Goal: Information Seeking & Learning: Learn about a topic

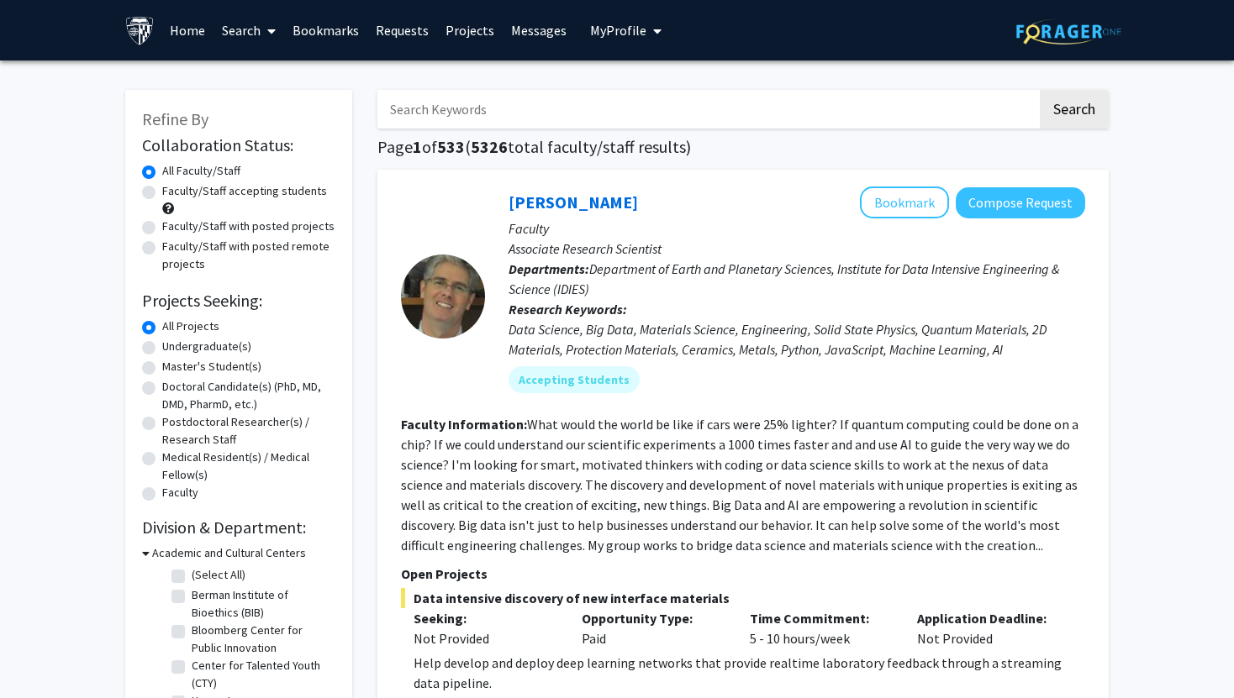
click at [162, 186] on label "Faculty/Staff accepting students" at bounding box center [244, 191] width 165 height 18
click at [162, 186] on input "Faculty/Staff accepting students" at bounding box center [167, 187] width 11 height 11
radio input "true"
click at [162, 348] on label "Undergraduate(s)" at bounding box center [206, 347] width 89 height 18
click at [162, 348] on input "Undergraduate(s)" at bounding box center [167, 343] width 11 height 11
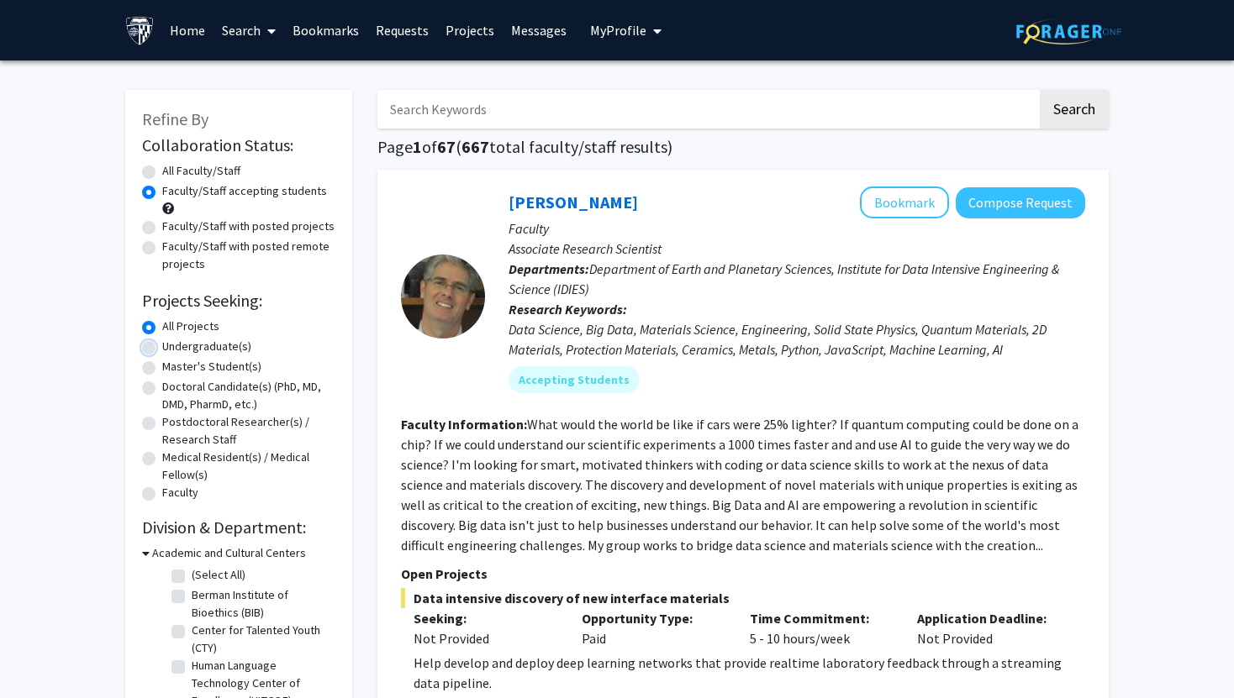
radio input "true"
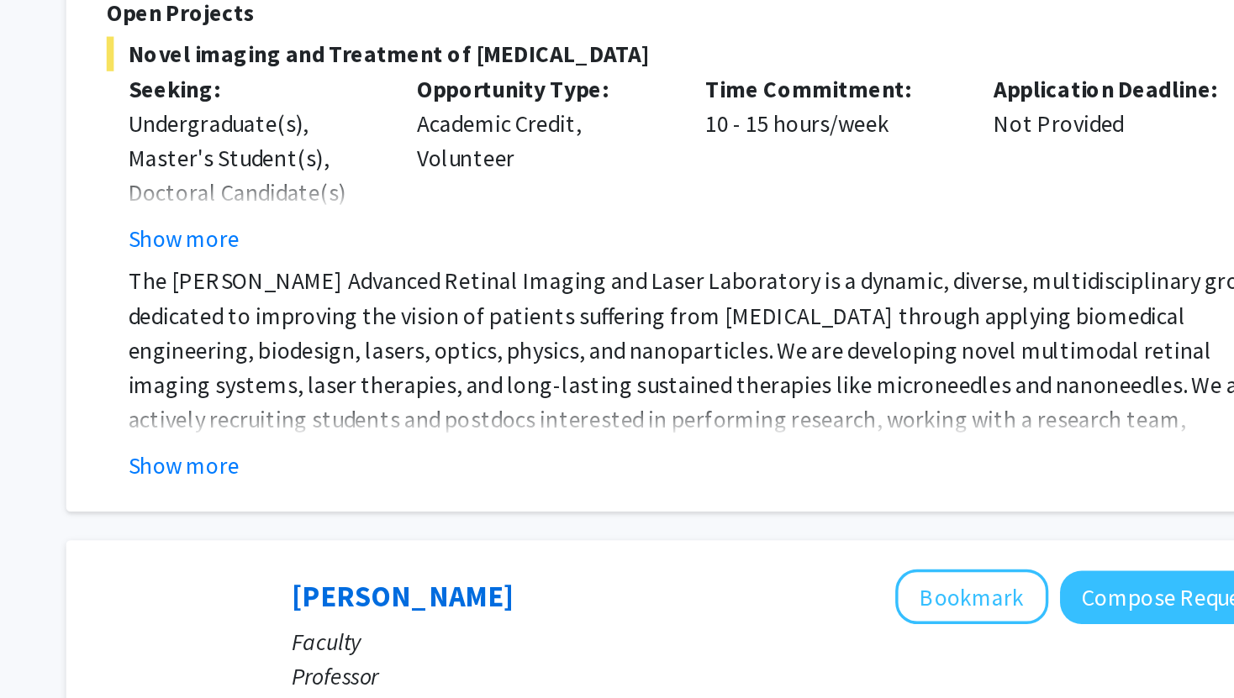
scroll to position [1297, 0]
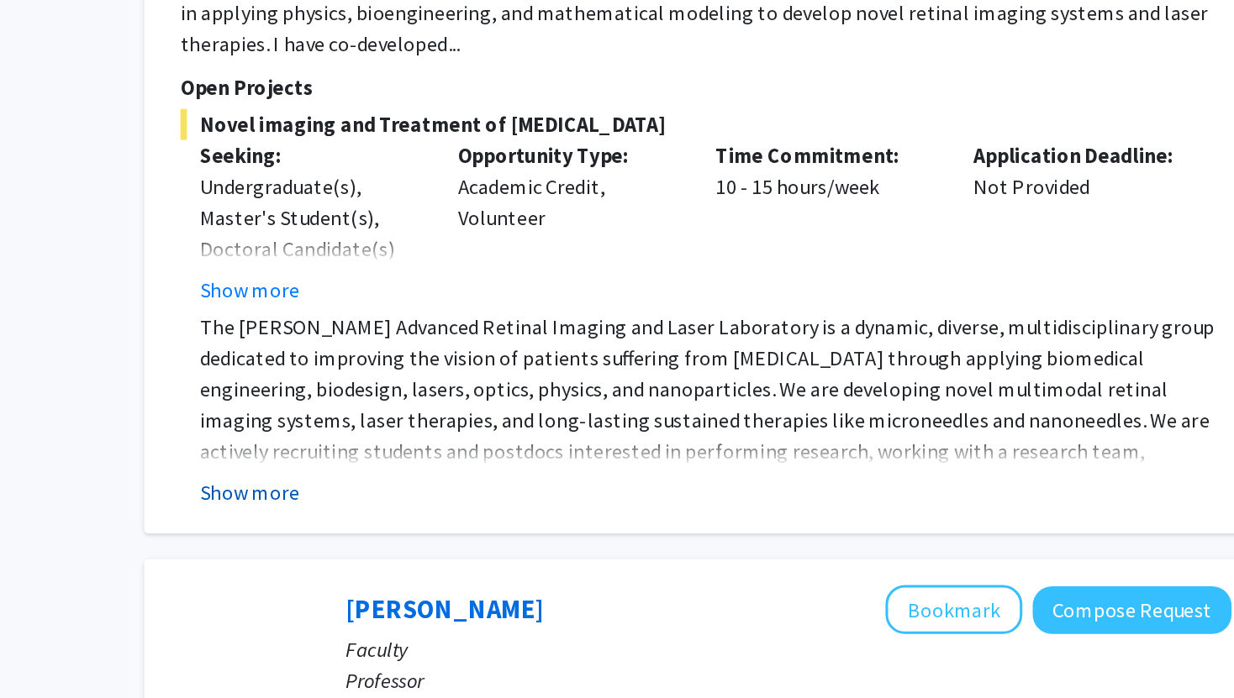
click at [459, 554] on button "Show more" at bounding box center [445, 564] width 65 height 20
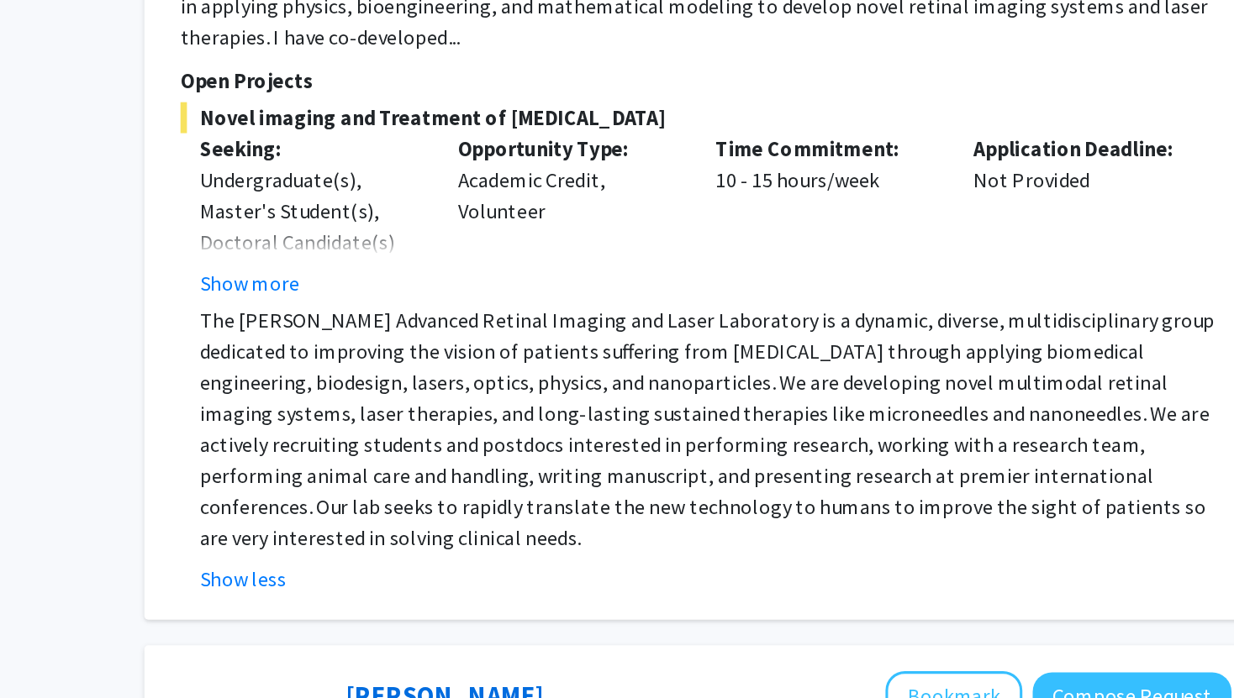
scroll to position [1302, 0]
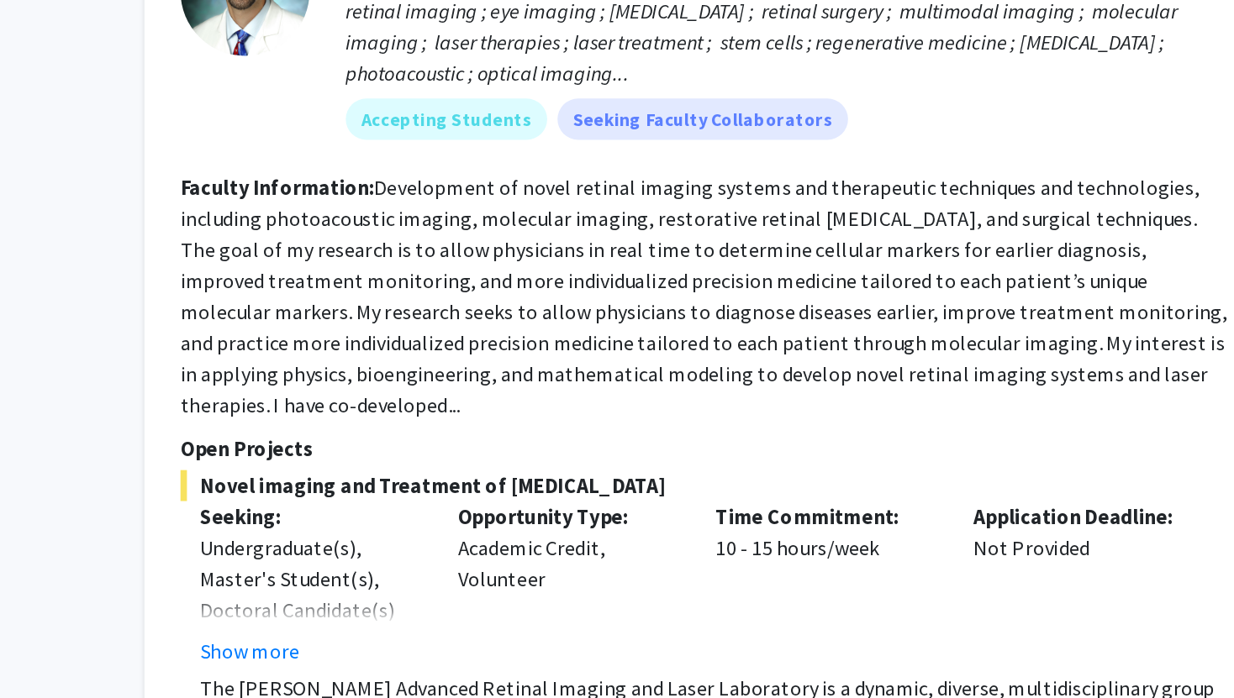
click at [607, 156] on section "Faculty Information: Development of novel retinal imaging systems and therapeut…" at bounding box center [743, 195] width 684 height 161
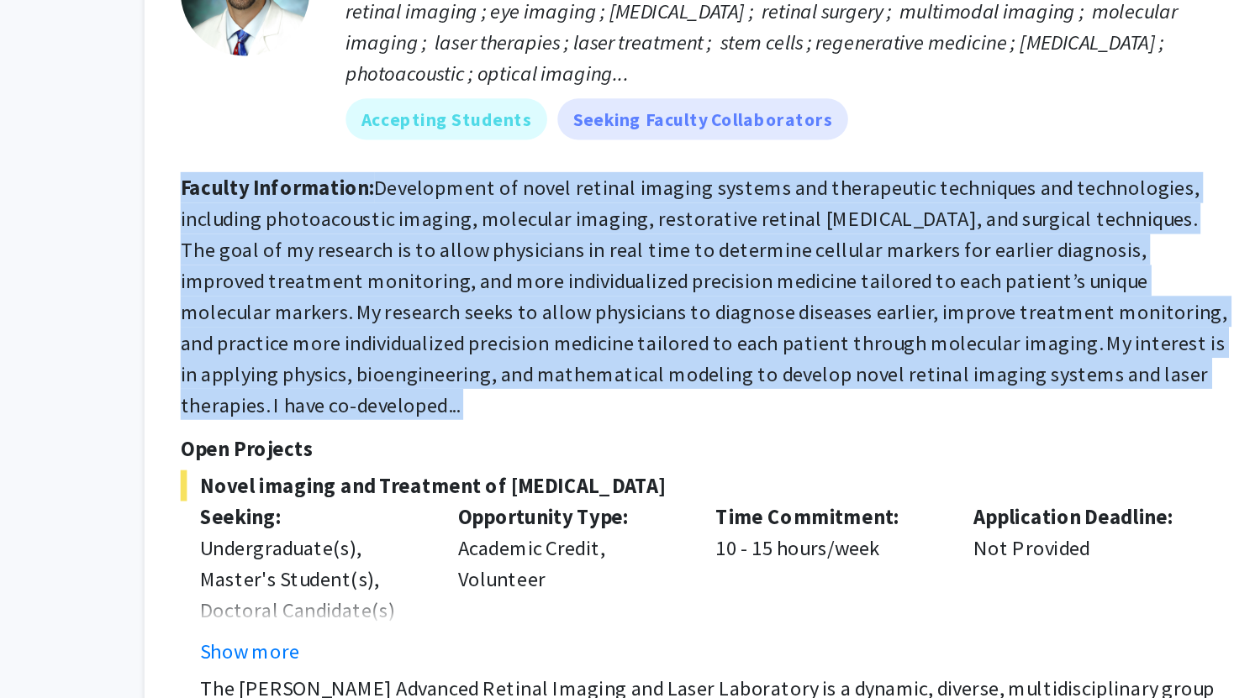
click at [607, 156] on section "Faculty Information: Development of novel retinal imaging systems and therapeut…" at bounding box center [743, 195] width 684 height 161
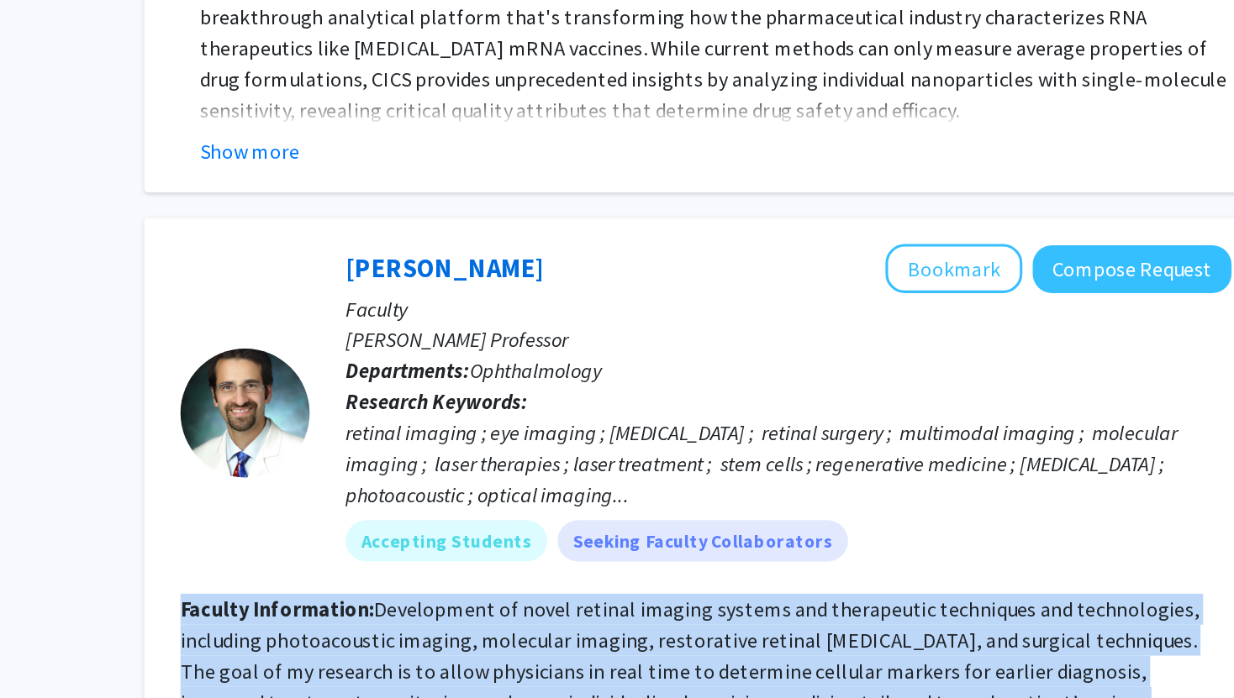
scroll to position [1018, 0]
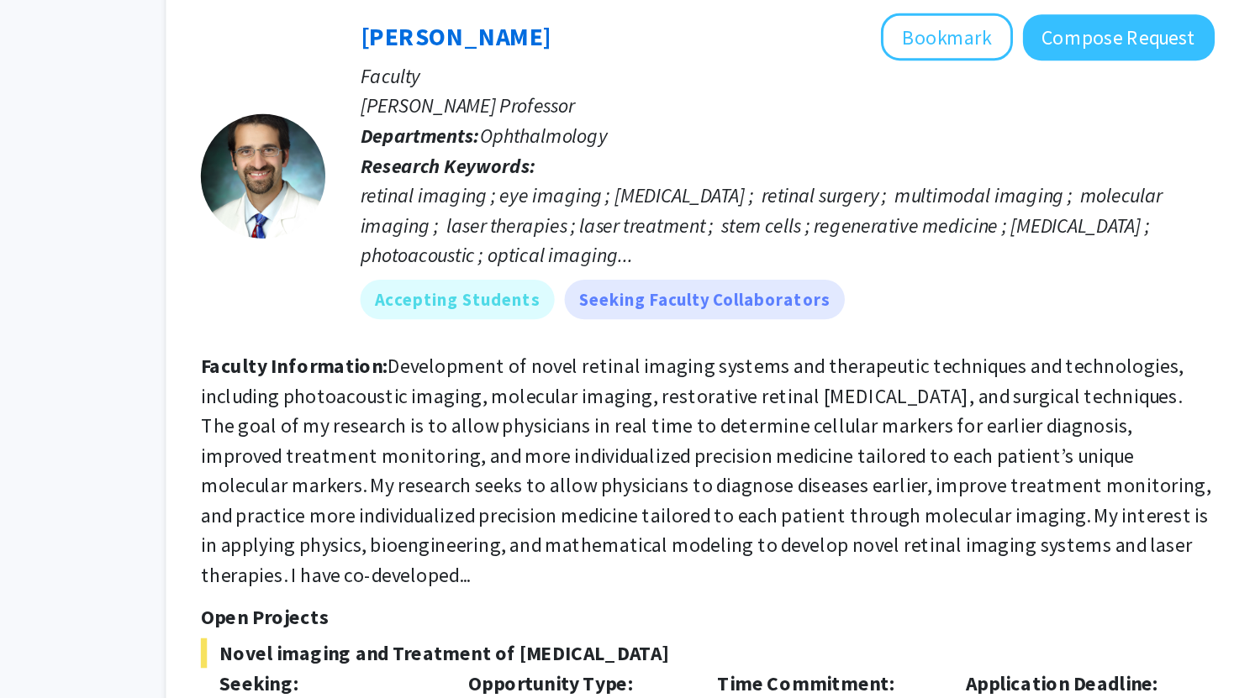
click at [509, 529] on fg-read-more "Development of novel retinal imaging systems and therapeutic techniques and tec…" at bounding box center [742, 480] width 682 height 158
click at [467, 532] on fg-read-more "Development of novel retinal imaging systems and therapeutic techniques and tec…" at bounding box center [742, 480] width 682 height 158
drag, startPoint x: 467, startPoint y: 532, endPoint x: 535, endPoint y: 532, distance: 68.1
click at [535, 532] on fg-read-more "Development of novel retinal imaging systems and therapeutic techniques and tec…" at bounding box center [742, 480] width 682 height 158
click at [965, 503] on fg-read-more "Development of novel retinal imaging systems and therapeutic techniques and tec…" at bounding box center [742, 480] width 682 height 158
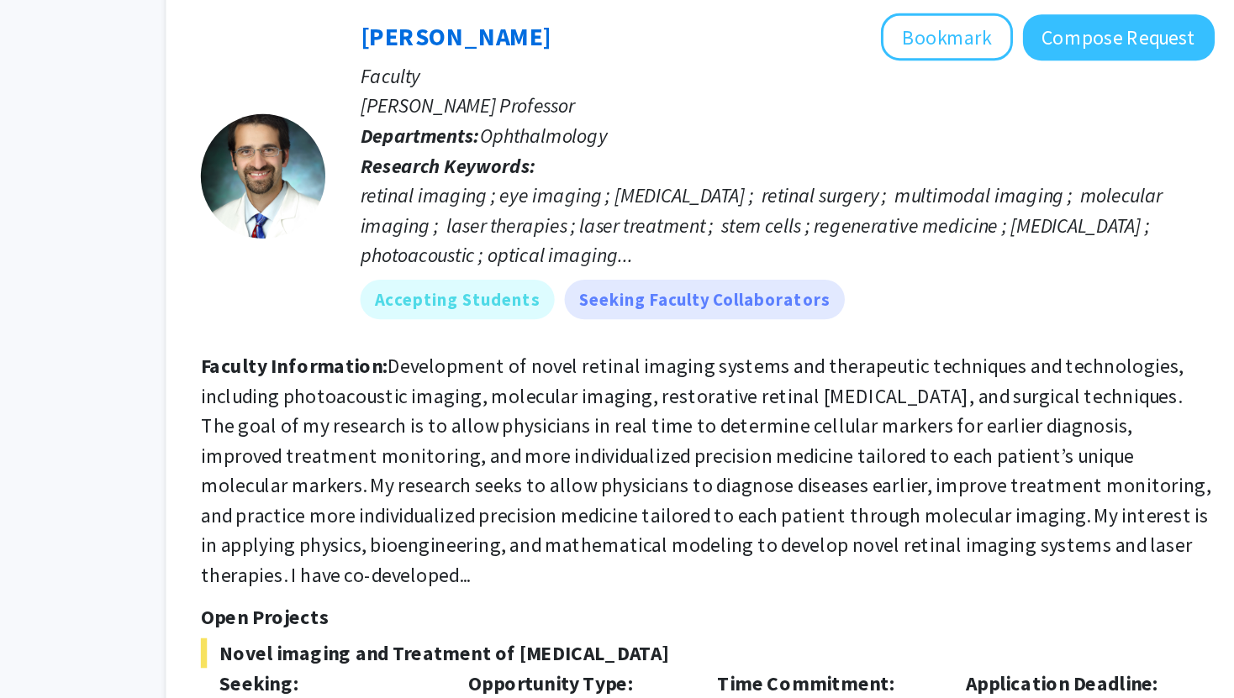
click at [956, 510] on fg-read-more "Development of novel retinal imaging systems and therapeutic techniques and tec…" at bounding box center [742, 480] width 682 height 158
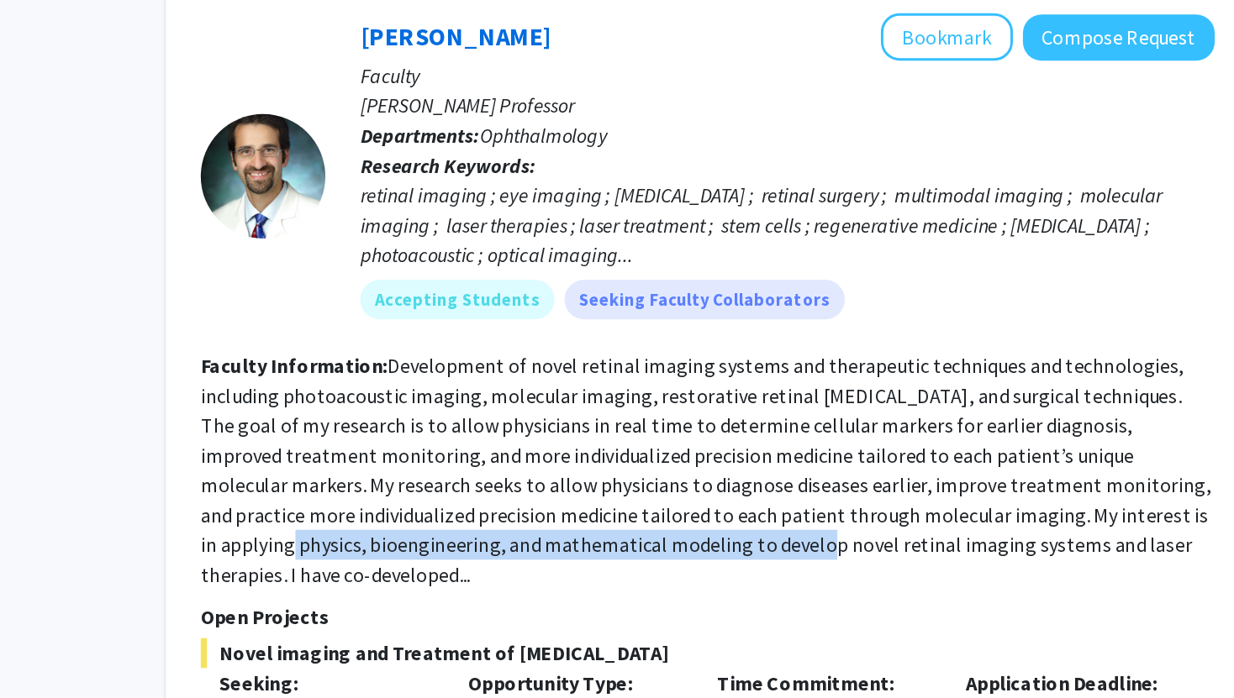
drag, startPoint x: 956, startPoint y: 510, endPoint x: 586, endPoint y: 537, distance: 371.6
click at [586, 537] on fg-read-more "Development of novel retinal imaging systems and therapeutic techniques and tec…" at bounding box center [742, 480] width 682 height 158
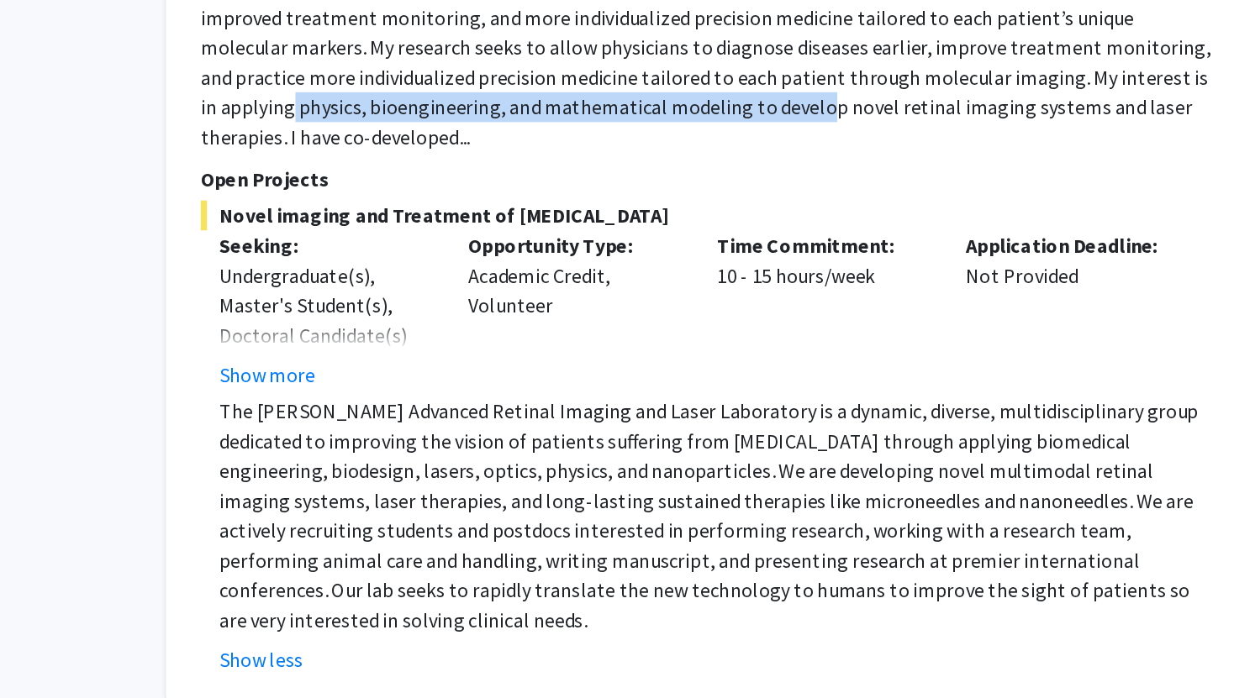
scroll to position [1250, 0]
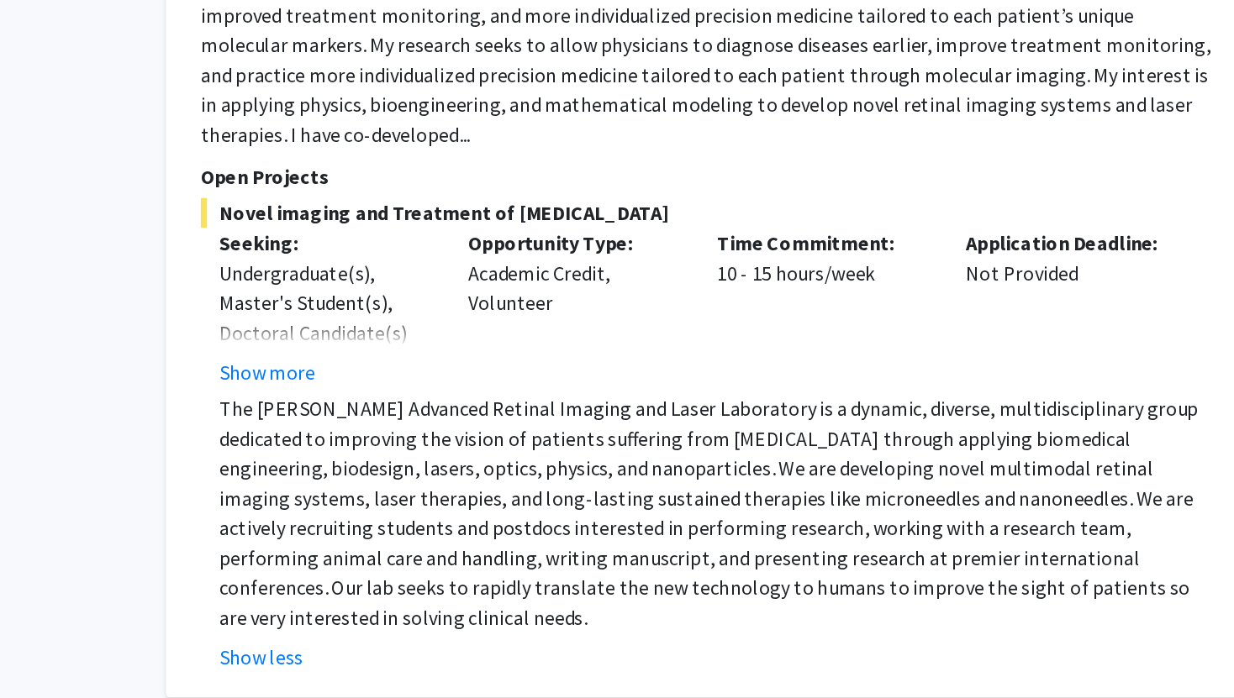
click at [904, 540] on p "The Paulus Advanced Retinal Imaging and Laser Laboratory is a dynamic, diverse,…" at bounding box center [748, 572] width 671 height 161
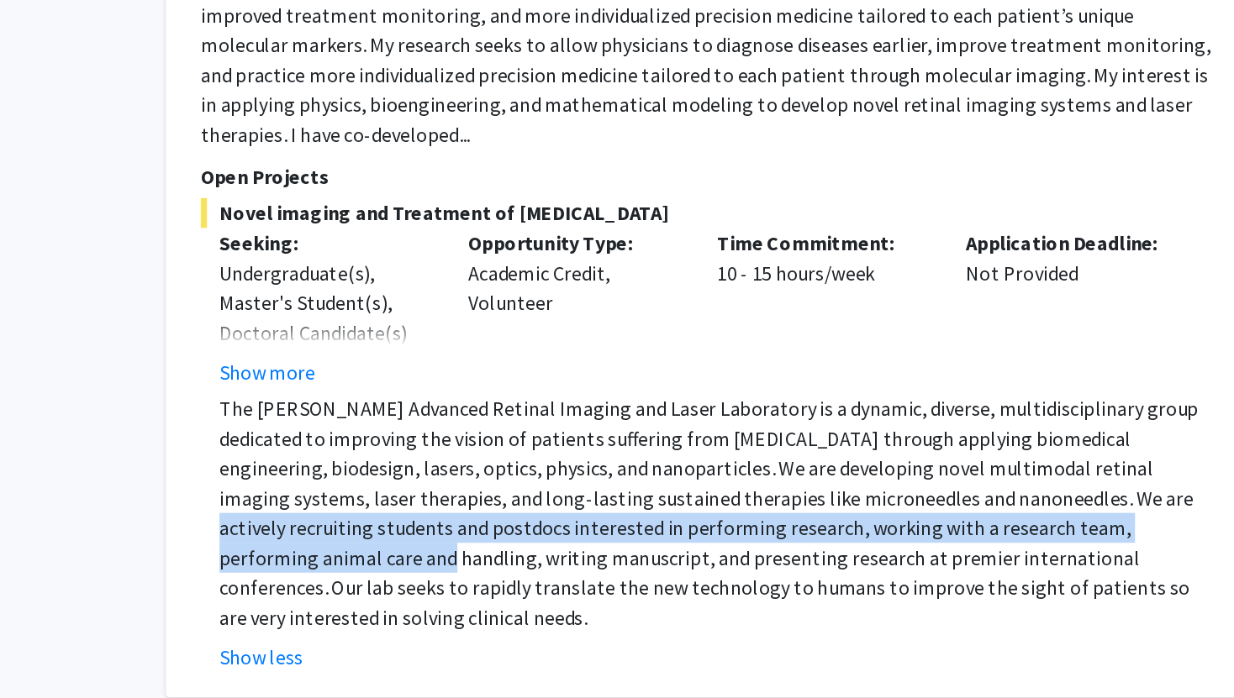
drag, startPoint x: 904, startPoint y: 540, endPoint x: 972, endPoint y: 561, distance: 71.5
click at [973, 561] on p "The Paulus Advanced Retinal Imaging and Laser Laboratory is a dynamic, diverse,…" at bounding box center [748, 572] width 671 height 161
click at [826, 560] on p "The Paulus Advanced Retinal Imaging and Laser Laboratory is a dynamic, diverse,…" at bounding box center [748, 572] width 671 height 161
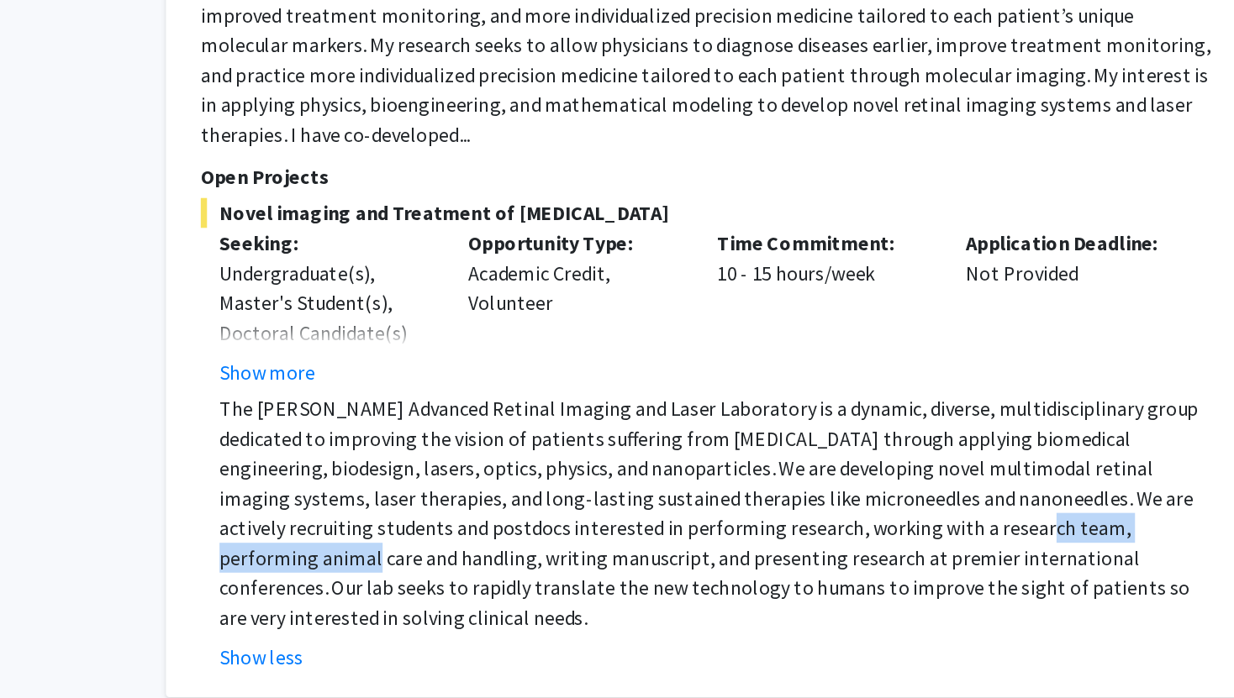
drag, startPoint x: 826, startPoint y: 560, endPoint x: 908, endPoint y: 561, distance: 82.4
click at [911, 561] on p "The Paulus Advanced Retinal Imaging and Laser Laboratory is a dynamic, diverse,…" at bounding box center [748, 572] width 671 height 161
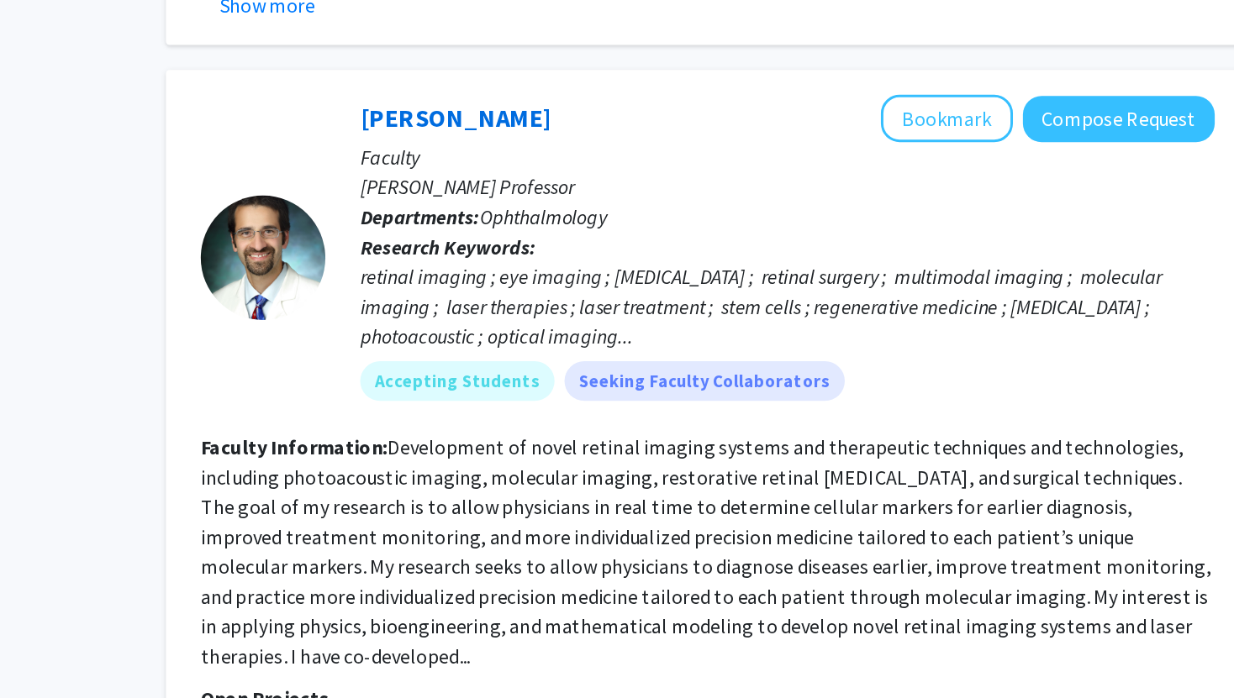
scroll to position [1124, 0]
